Goal: Find specific page/section: Find specific page/section

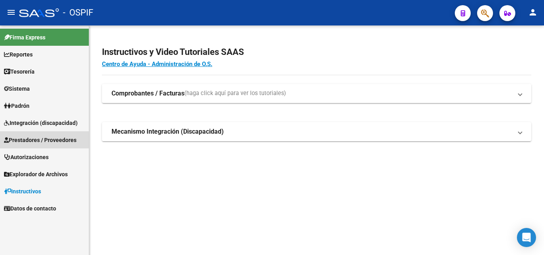
click at [27, 139] on span "Prestadores / Proveedores" at bounding box center [40, 140] width 73 height 9
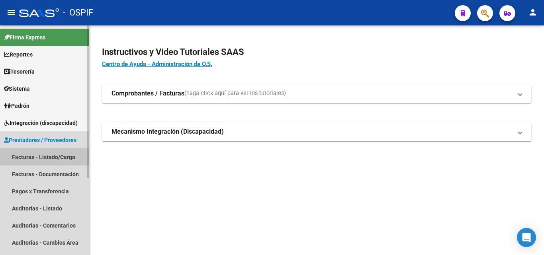
click at [18, 158] on link "Facturas - Listado/Carga" at bounding box center [44, 157] width 89 height 17
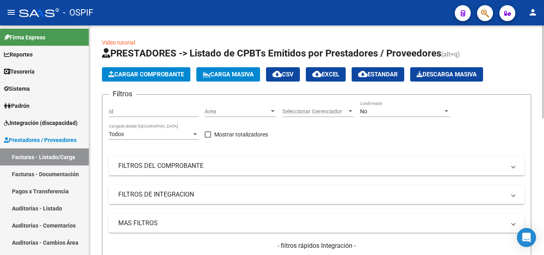
click at [295, 113] on span "Seleccionar Gerenciador" at bounding box center [314, 111] width 65 height 7
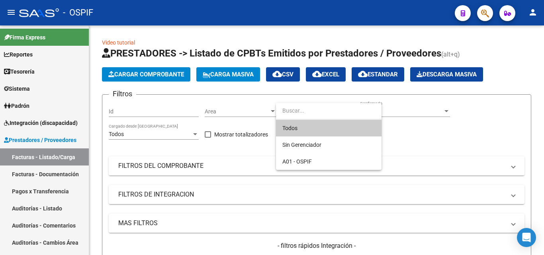
click at [292, 130] on span "Todos" at bounding box center [328, 128] width 93 height 17
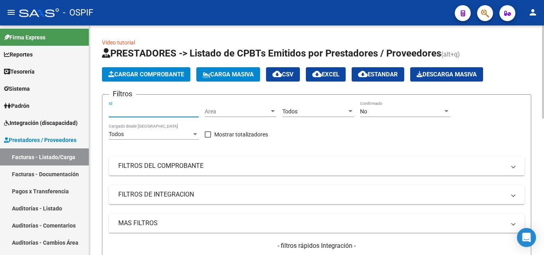
click at [119, 111] on input "Id" at bounding box center [154, 111] width 90 height 7
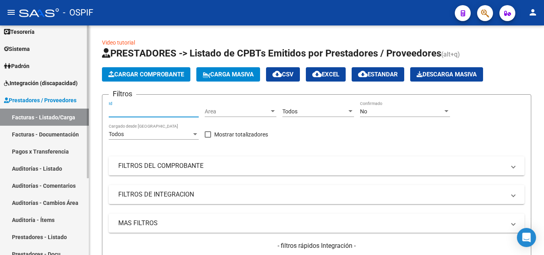
scroll to position [80, 0]
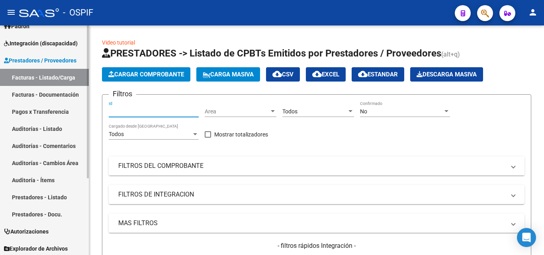
click at [30, 197] on link "Prestadores - Listado" at bounding box center [44, 197] width 89 height 17
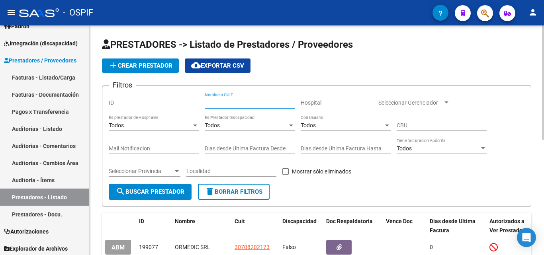
click at [237, 102] on input "Nombre o CUIT" at bounding box center [250, 103] width 90 height 7
type input "ser salud"
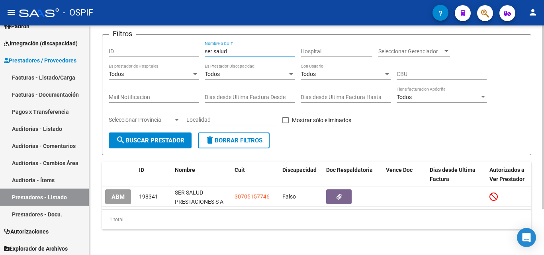
scroll to position [58, 0]
